Goal: Navigation & Orientation: Understand site structure

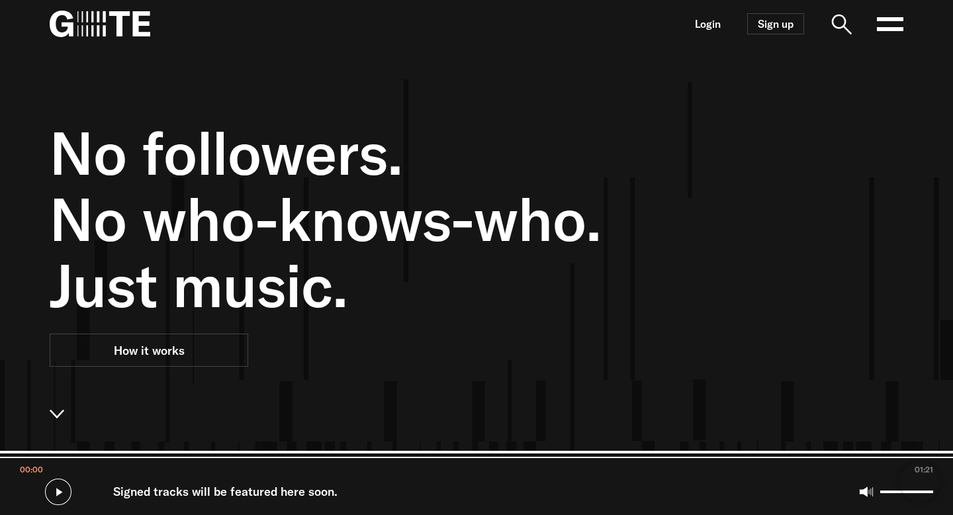
click at [885, 24] on icon at bounding box center [890, 24] width 26 height 26
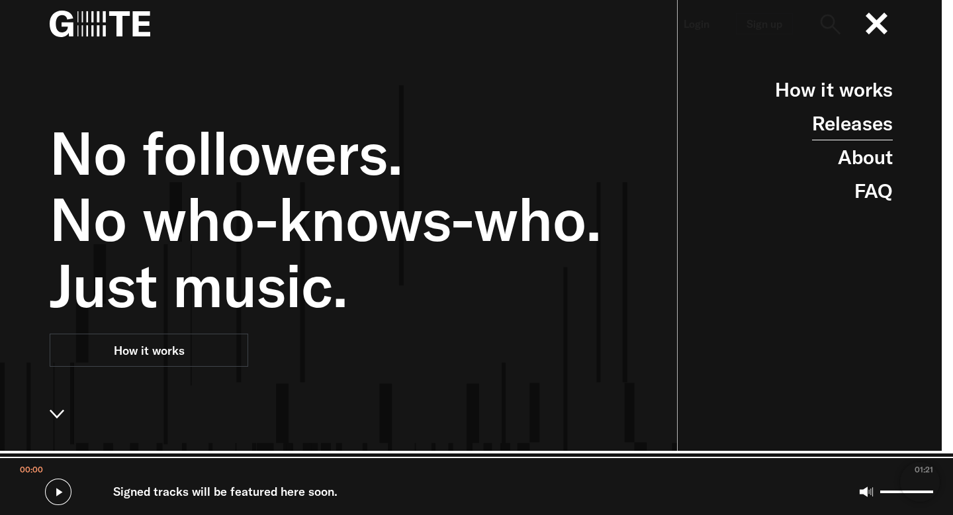
click at [878, 127] on link "Releases" at bounding box center [852, 124] width 81 height 34
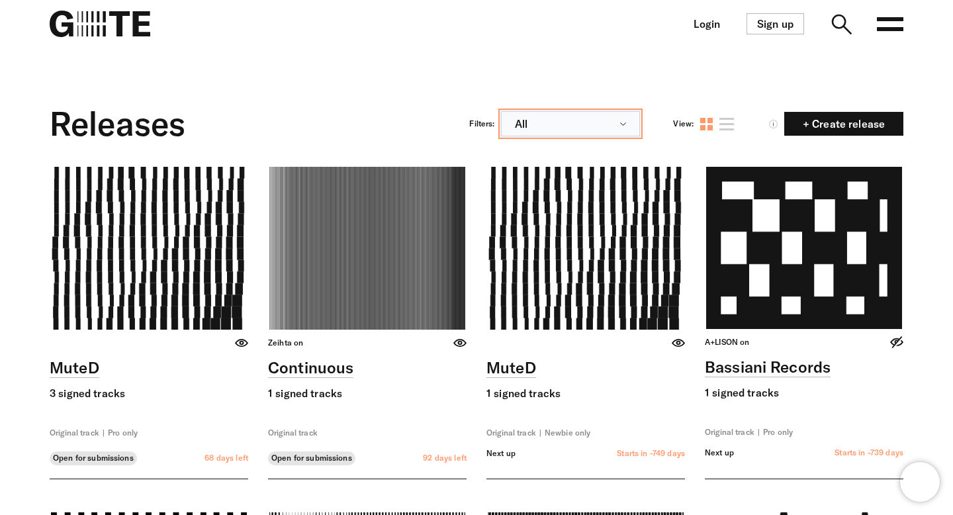
click at [607, 114] on button "All" at bounding box center [570, 123] width 139 height 25
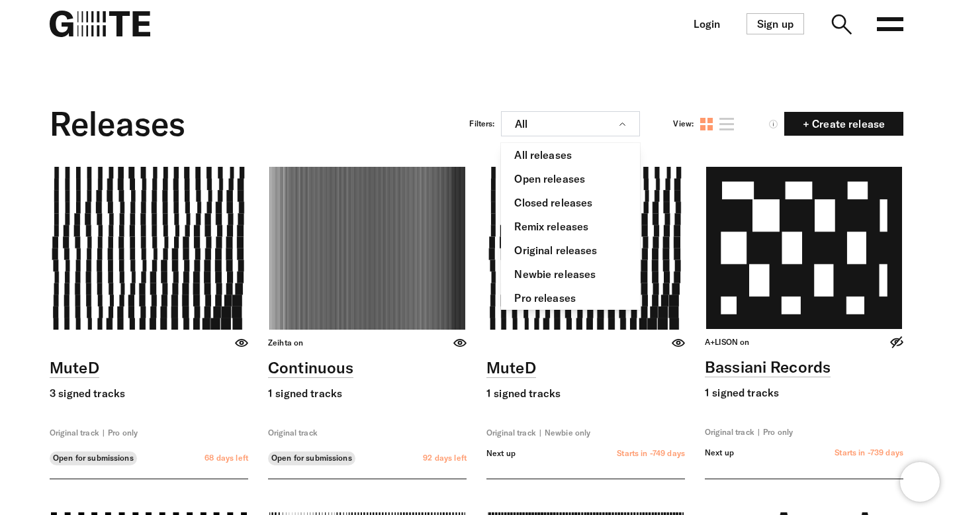
click at [785, 54] on div at bounding box center [467, 74] width 874 height 53
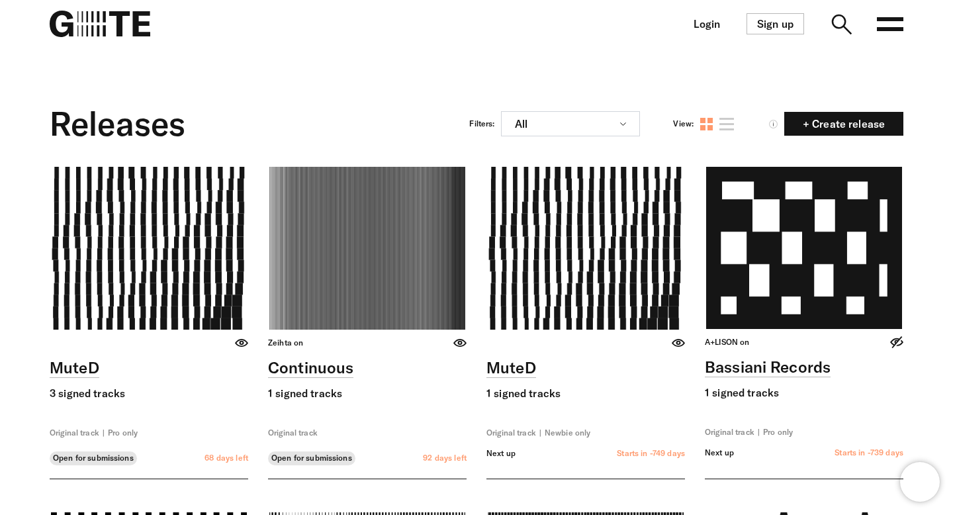
click at [891, 25] on icon at bounding box center [890, 24] width 26 height 26
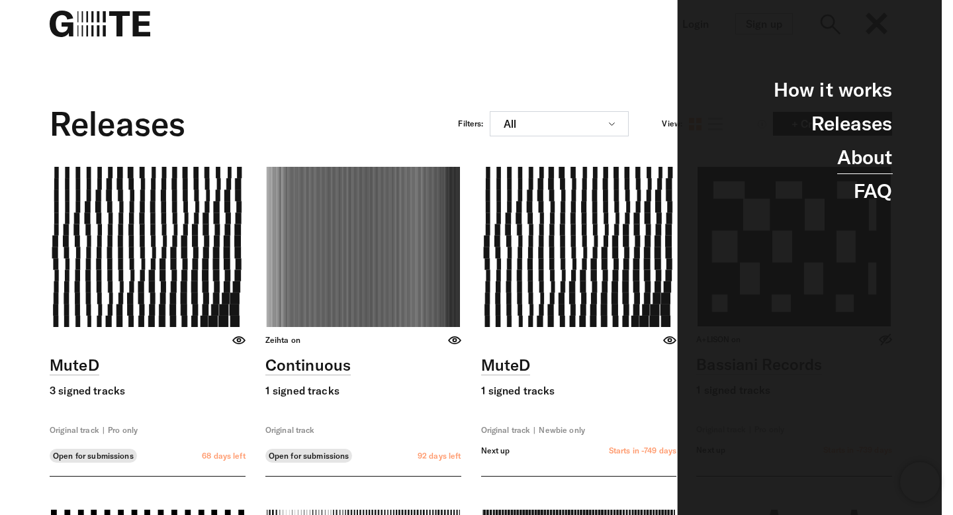
click at [859, 150] on link "About" at bounding box center [866, 157] width 56 height 34
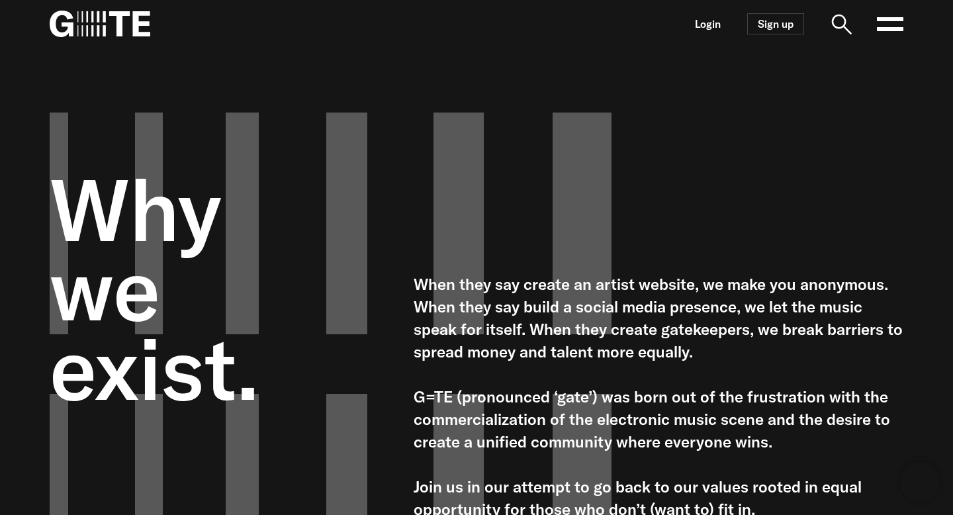
scroll to position [318, 0]
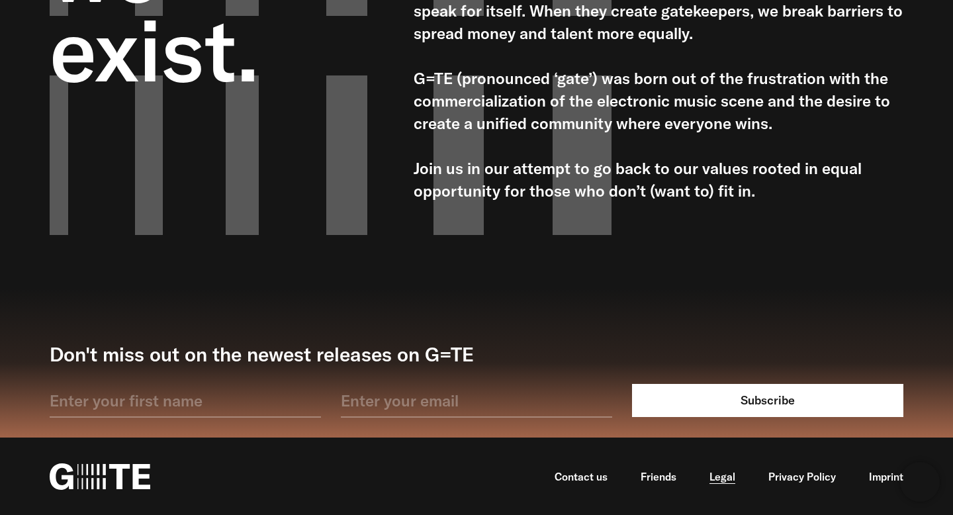
click at [732, 478] on link "Legal" at bounding box center [723, 477] width 26 height 14
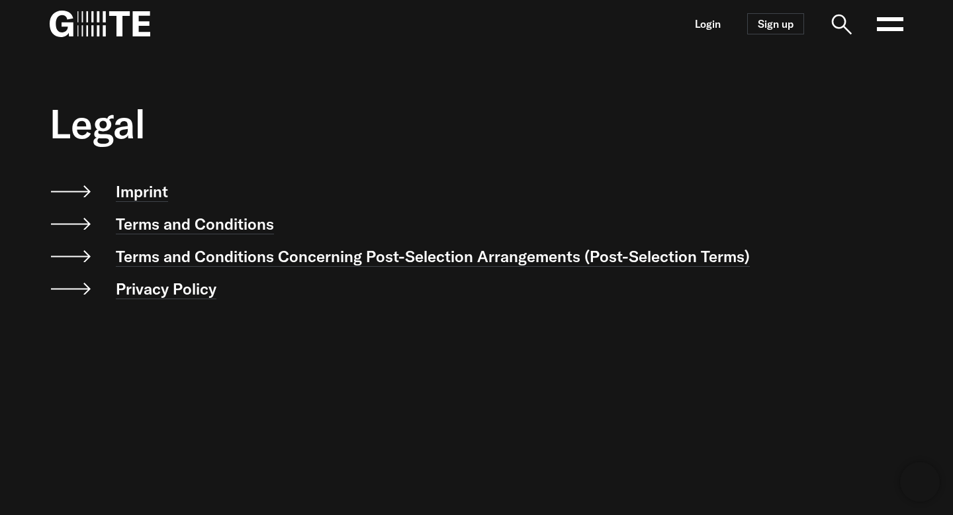
click at [106, 26] on img at bounding box center [100, 24] width 101 height 26
